Goal: Task Accomplishment & Management: Use online tool/utility

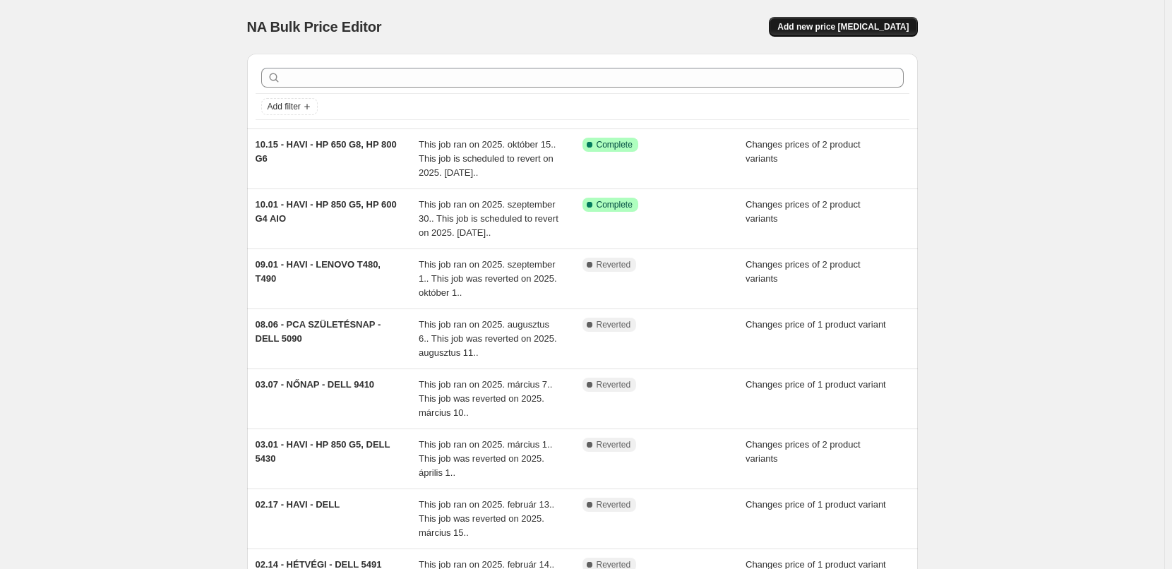
click at [893, 24] on span "Add new price change job" at bounding box center [842, 26] width 131 height 11
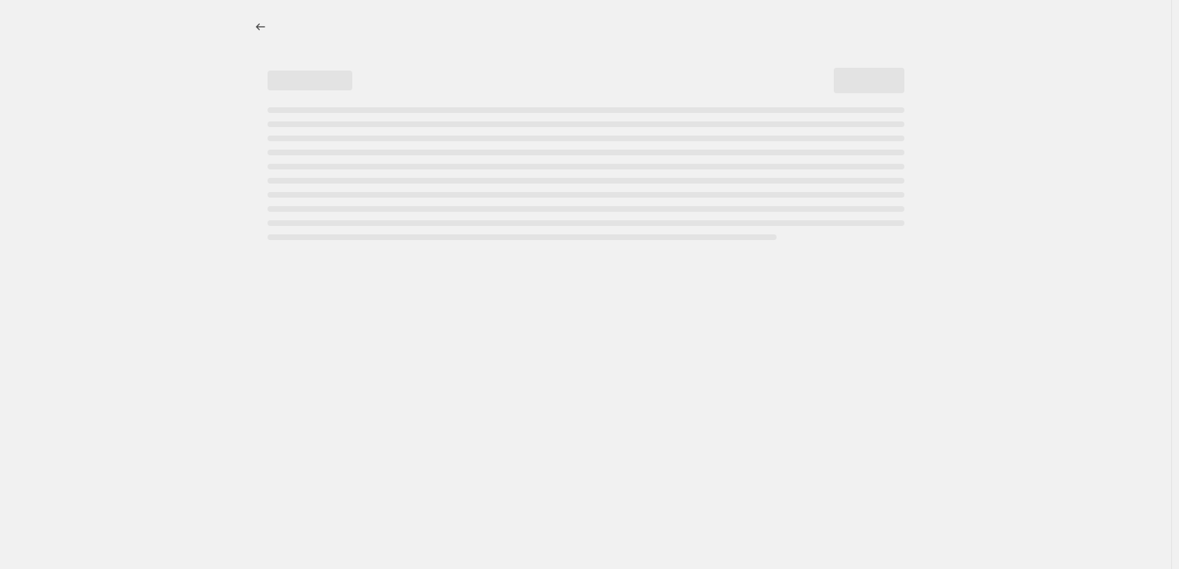
select select "percentage"
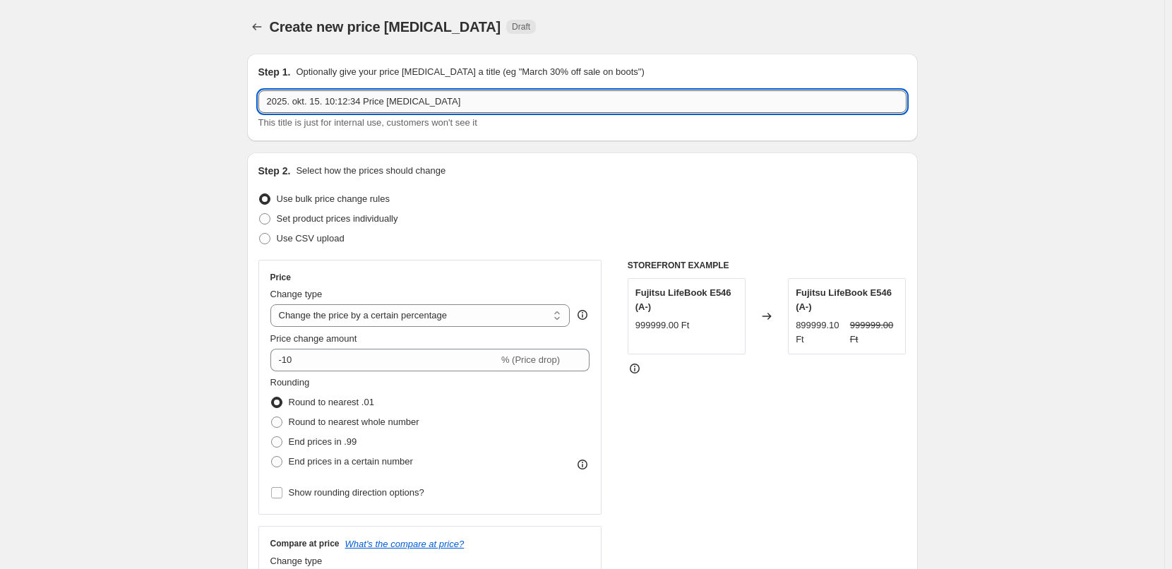
click at [581, 101] on input "2025. okt. 15. 10:12:34 Price change job" at bounding box center [582, 101] width 648 height 23
type input "10.15 - HAVI HELYETTESÍTŐ - DELL 7060, LENOVO T490"
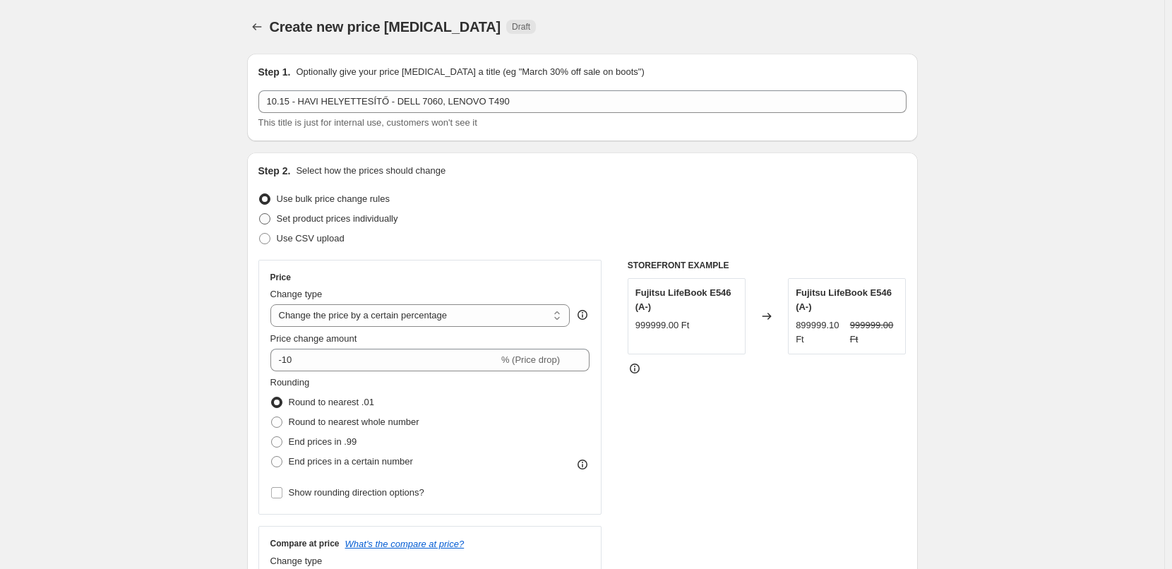
click at [349, 221] on span "Set product prices individually" at bounding box center [337, 218] width 121 height 11
click at [260, 214] on input "Set product prices individually" at bounding box center [259, 213] width 1 height 1
radio input "true"
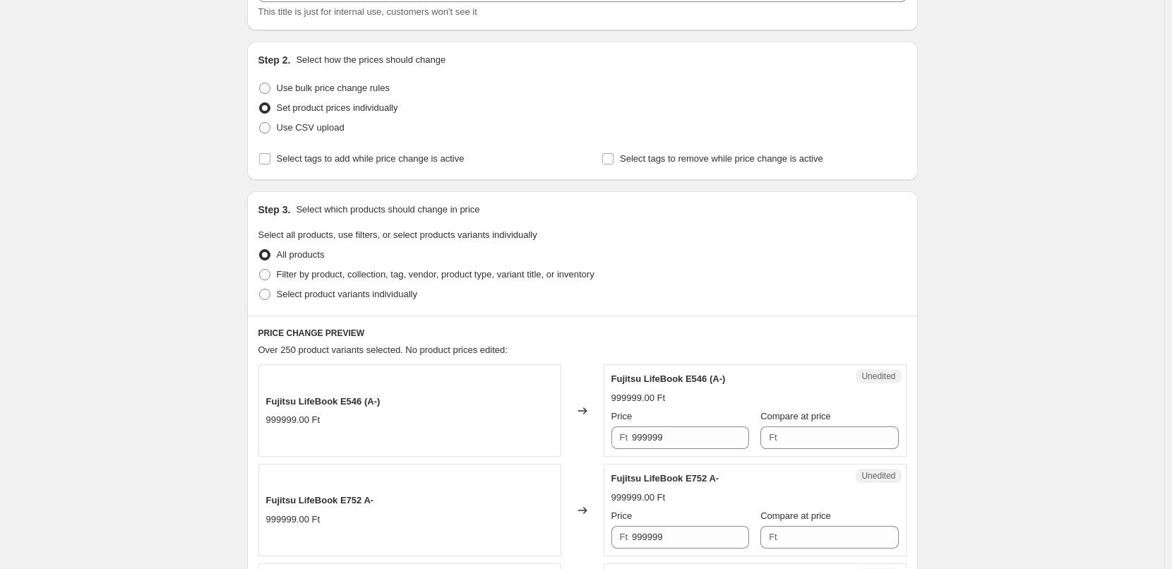
scroll to position [116, 0]
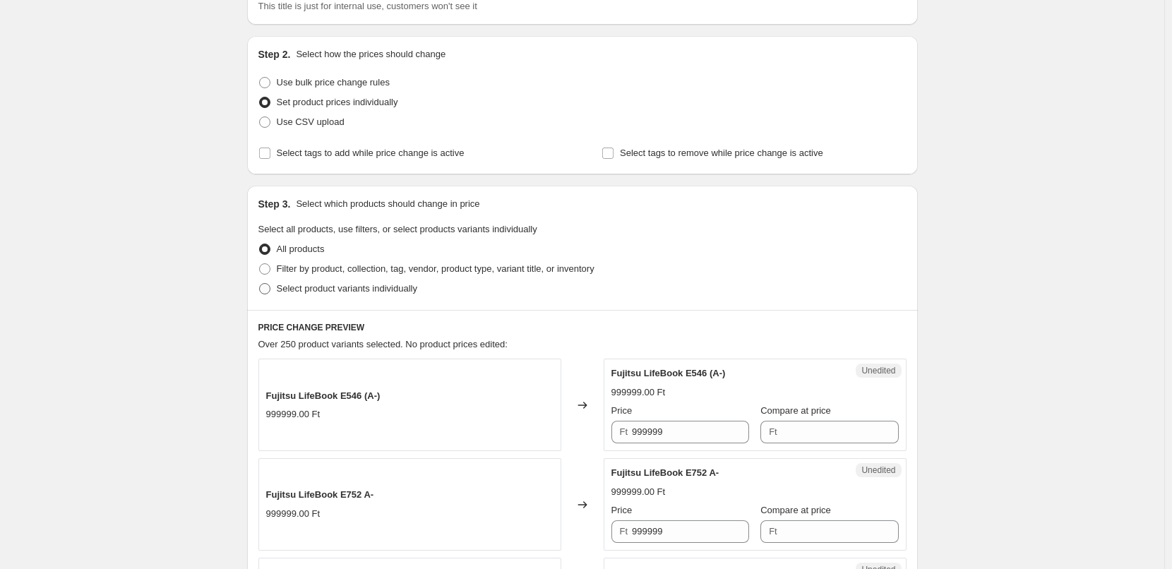
click at [350, 283] on span "Select product variants individually" at bounding box center [347, 288] width 140 height 11
click at [260, 283] on input "Select product variants individually" at bounding box center [259, 283] width 1 height 1
radio input "true"
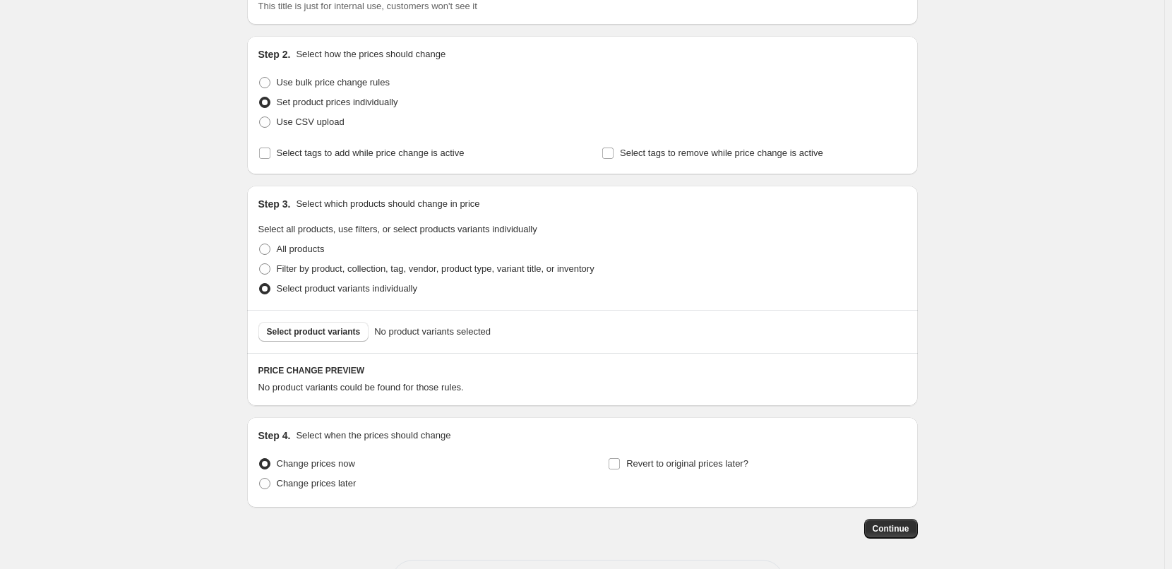
scroll to position [172, 0]
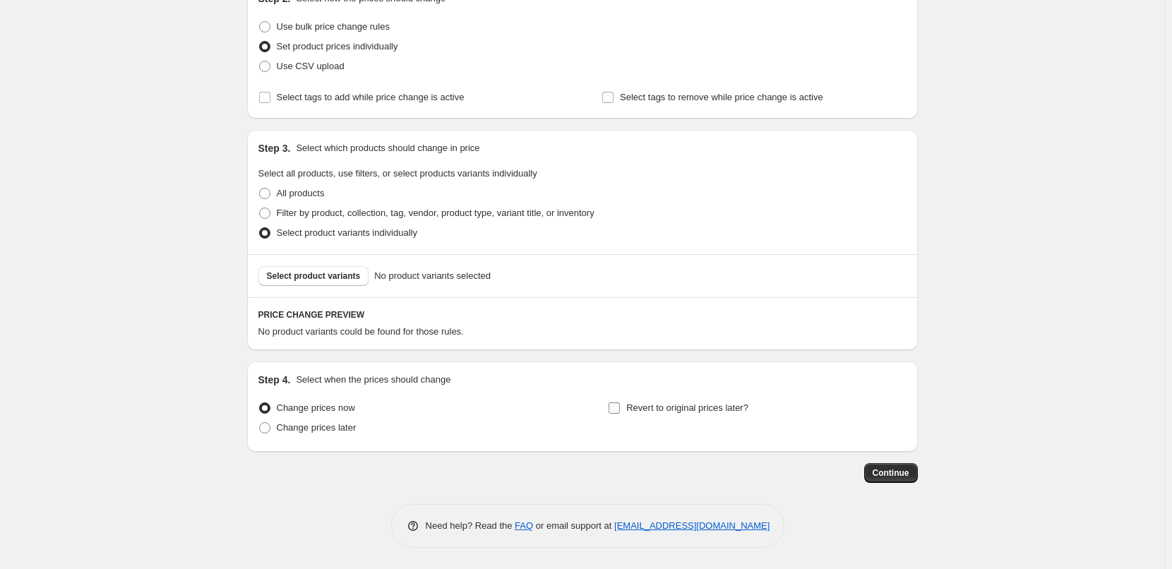
click at [642, 402] on span "Revert to original prices later?" at bounding box center [687, 407] width 122 height 11
click at [620, 402] on input "Revert to original prices later?" at bounding box center [613, 407] width 11 height 11
checkbox input "true"
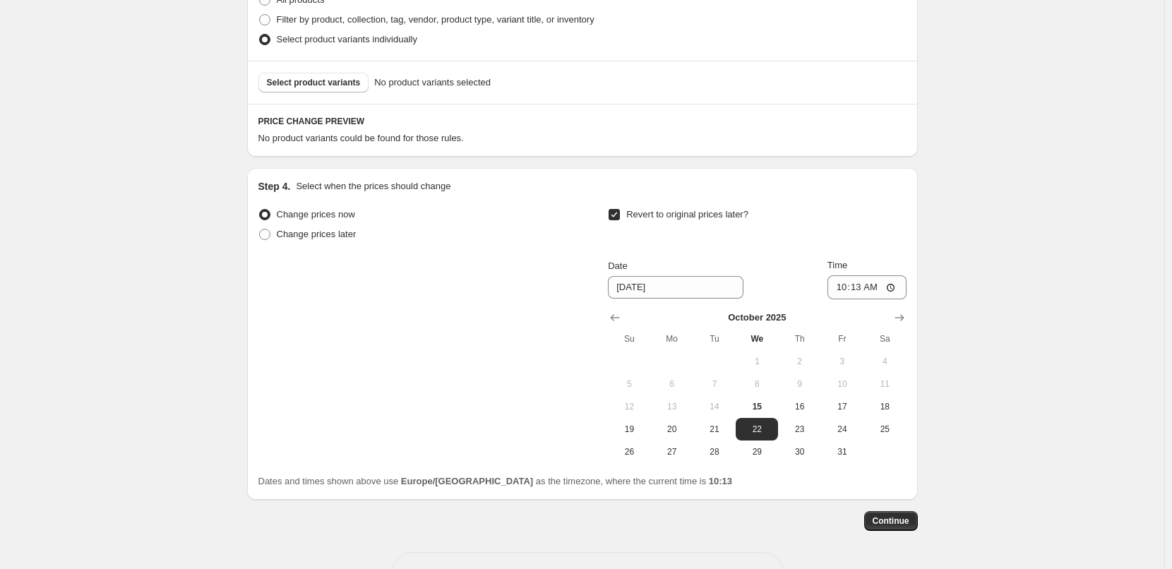
scroll to position [366, 0]
click at [862, 287] on input "10:13" at bounding box center [866, 287] width 79 height 24
type input "00:00"
click at [903, 323] on icon "Show next month, November 2025" at bounding box center [899, 317] width 14 height 14
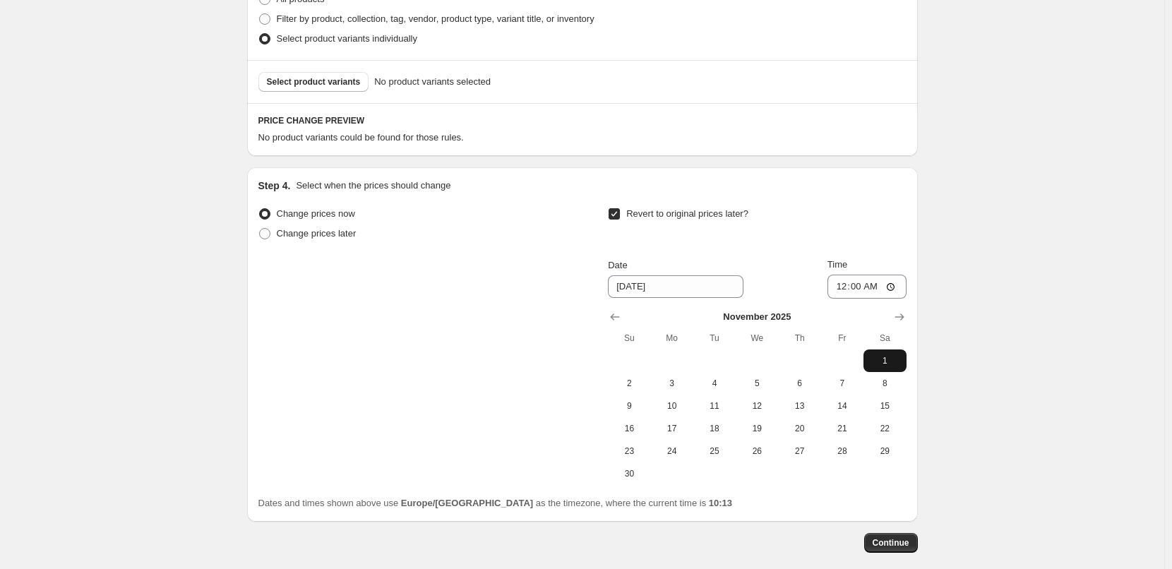
click at [881, 354] on button "1" at bounding box center [884, 360] width 42 height 23
type input "11/1/2025"
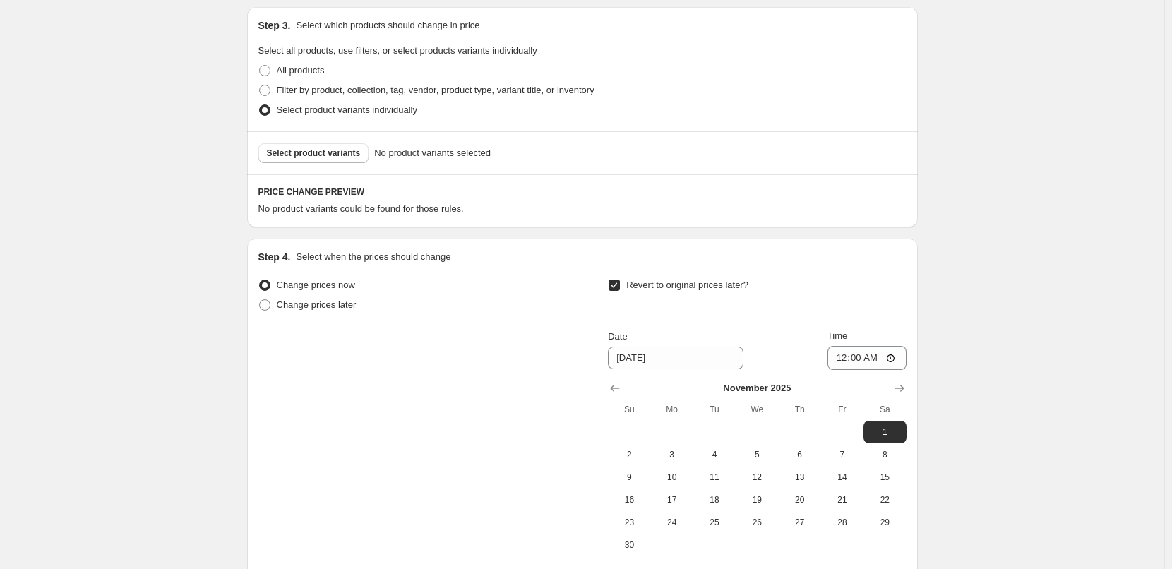
scroll to position [292, 0]
click at [303, 157] on span "Select product variants" at bounding box center [314, 155] width 94 height 11
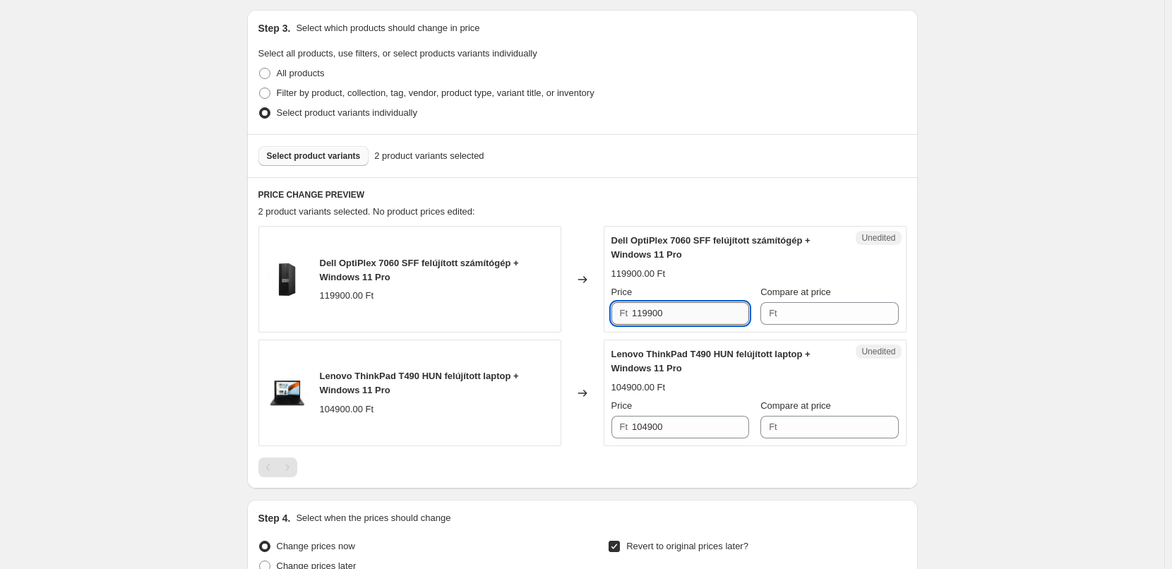
click at [690, 315] on input "119900" at bounding box center [690, 313] width 117 height 23
click at [825, 320] on input "Compare at price" at bounding box center [839, 313] width 117 height 23
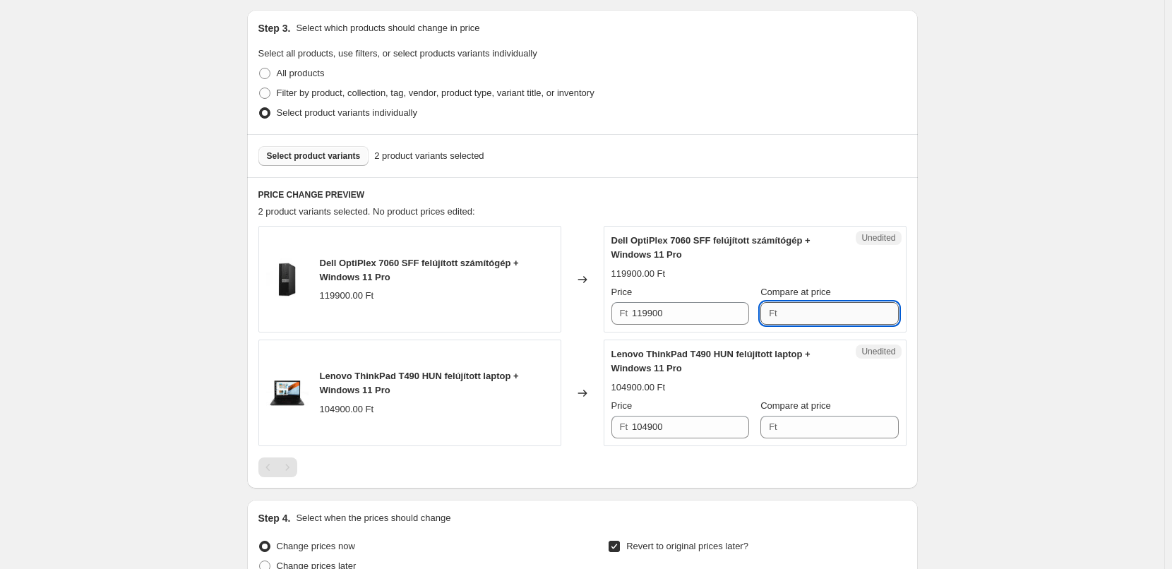
paste input "119900"
type input "119900"
click at [720, 420] on input "104900" at bounding box center [690, 427] width 117 height 23
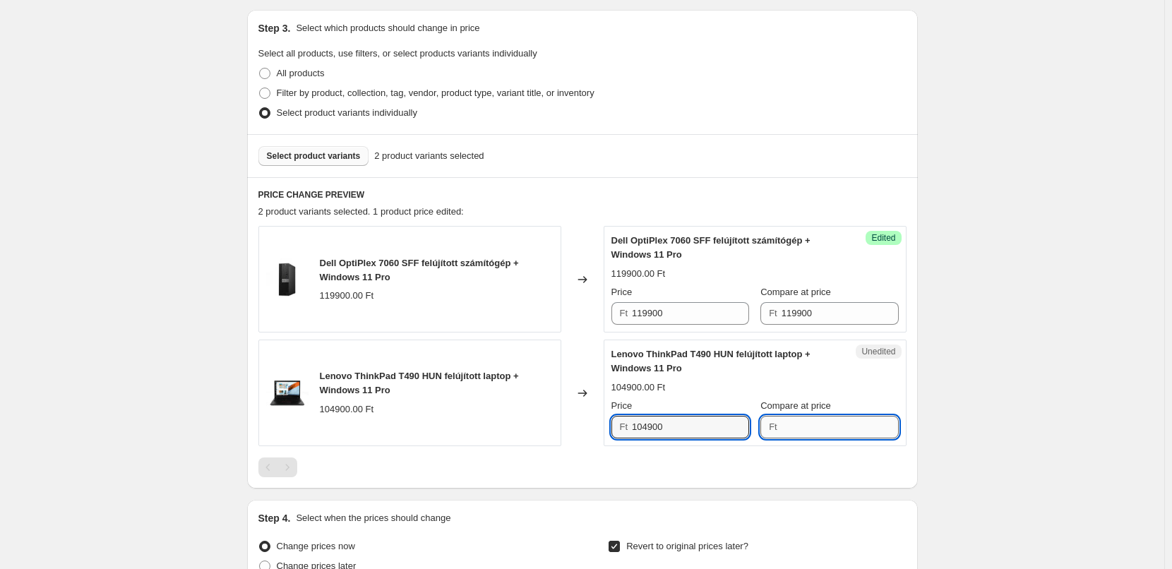
click at [806, 429] on input "Compare at price" at bounding box center [839, 427] width 117 height 23
paste input "104900"
type input "104900"
click at [685, 422] on input "104900" at bounding box center [690, 427] width 117 height 23
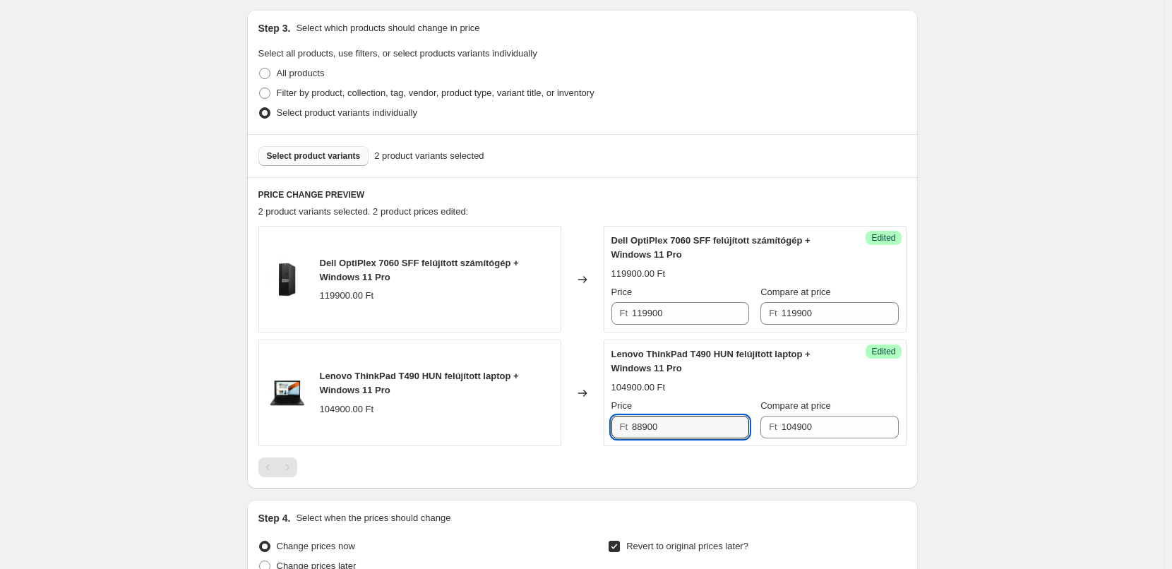
type input "88900"
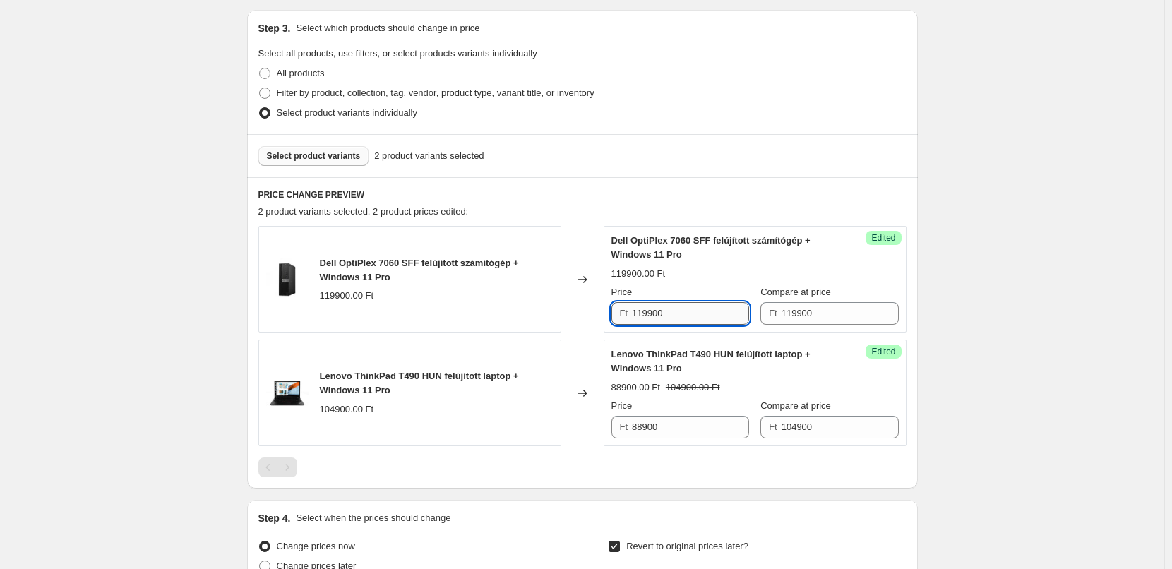
click at [662, 312] on input "119900" at bounding box center [690, 313] width 117 height 23
type input "104900"
click at [964, 229] on div "Create new price change job. This page is ready Create new price change job Dra…" at bounding box center [582, 339] width 1164 height 1263
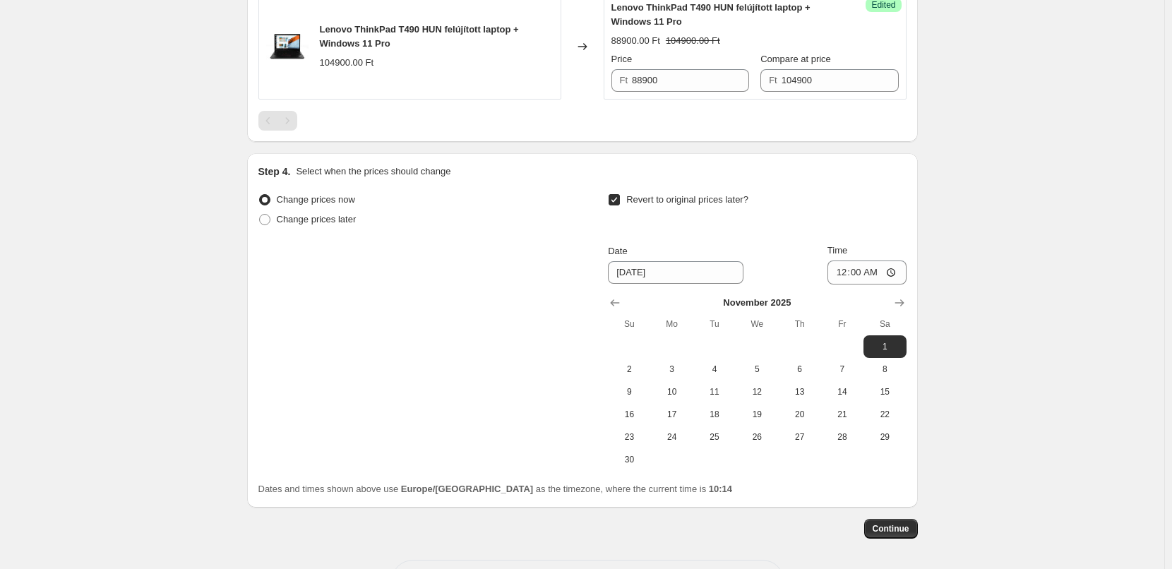
scroll to position [694, 0]
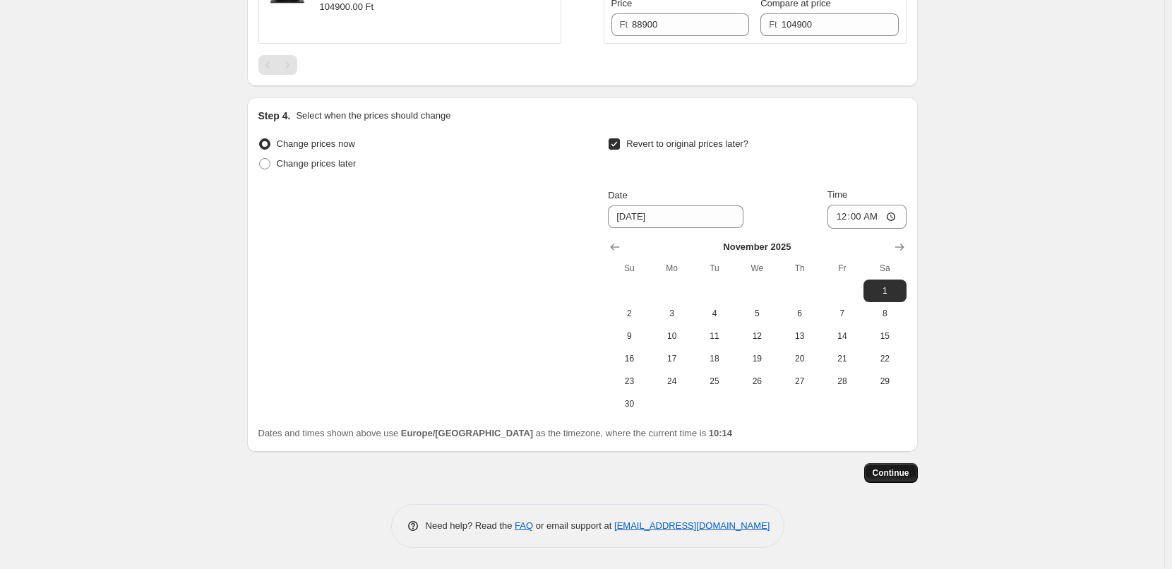
click at [899, 471] on span "Continue" at bounding box center [890, 472] width 37 height 11
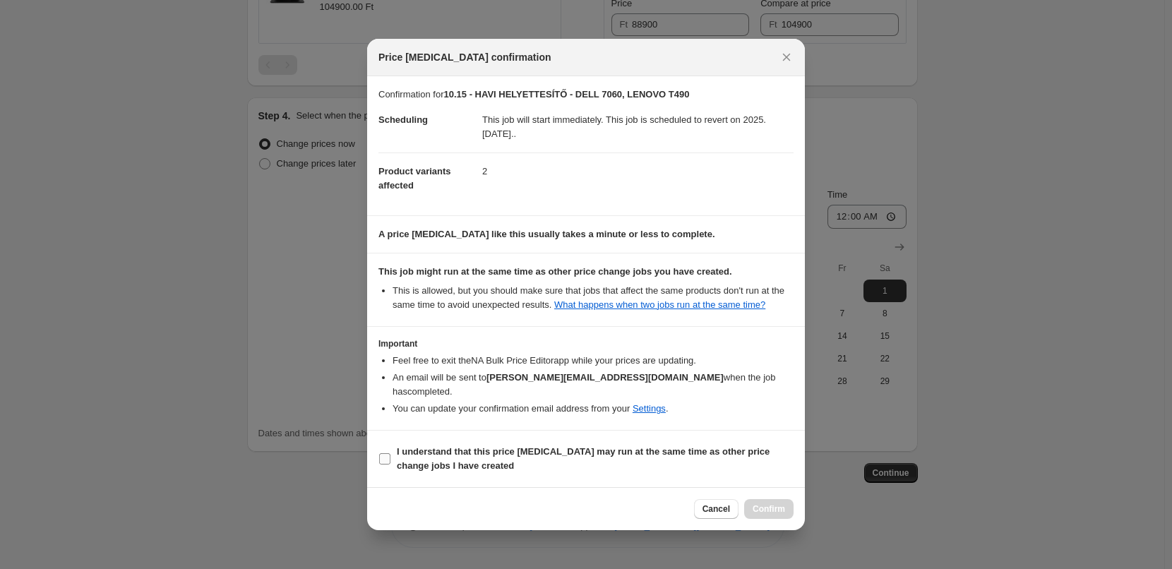
click at [718, 457] on span "I understand that this price change job may run at the same time as other price…" at bounding box center [595, 459] width 397 height 28
click at [390, 457] on input "I understand that this price change job may run at the same time as other price…" at bounding box center [384, 458] width 11 height 11
checkbox input "true"
click at [770, 503] on span "Confirm" at bounding box center [768, 508] width 32 height 11
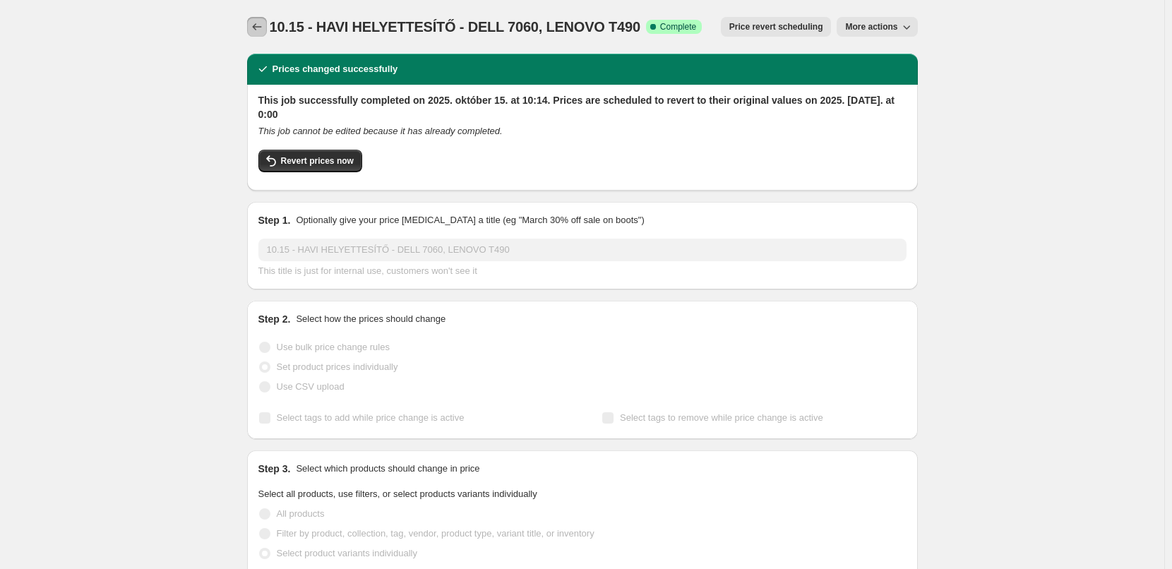
click at [263, 25] on icon "Price change jobs" at bounding box center [257, 27] width 14 height 14
